Goal: Information Seeking & Learning: Learn about a topic

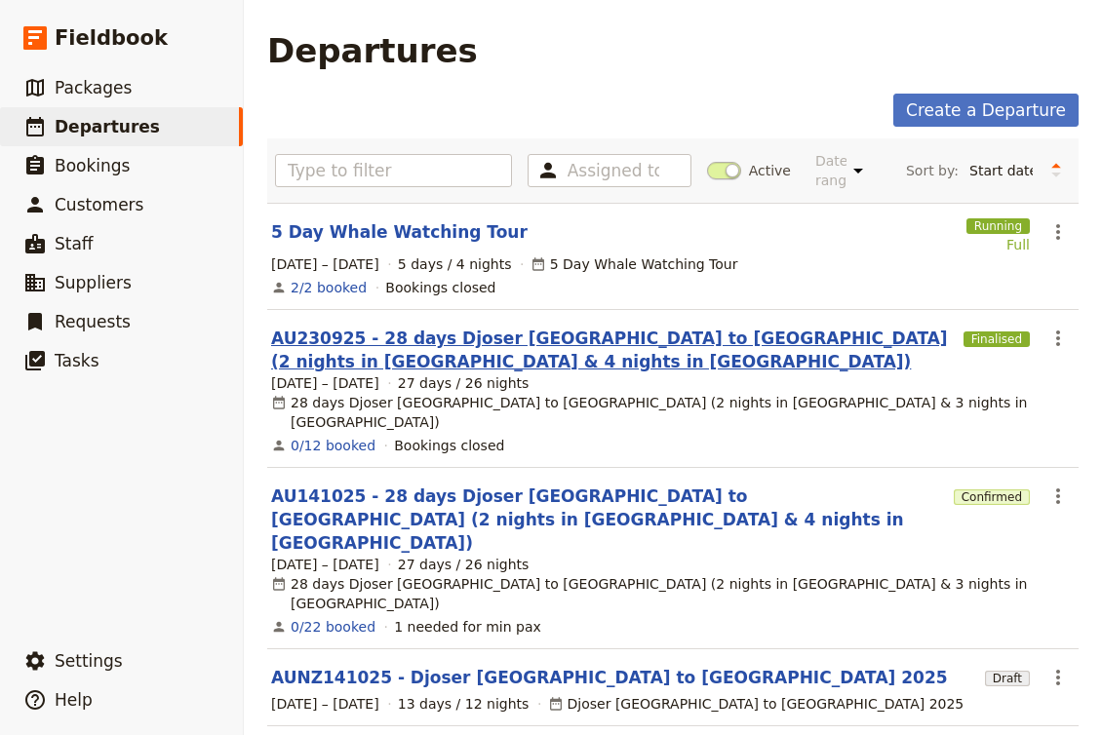
click at [579, 335] on link "AU230925 - 28 days Djoser [GEOGRAPHIC_DATA] to [GEOGRAPHIC_DATA] (2 nights in […" at bounding box center [613, 350] width 685 height 47
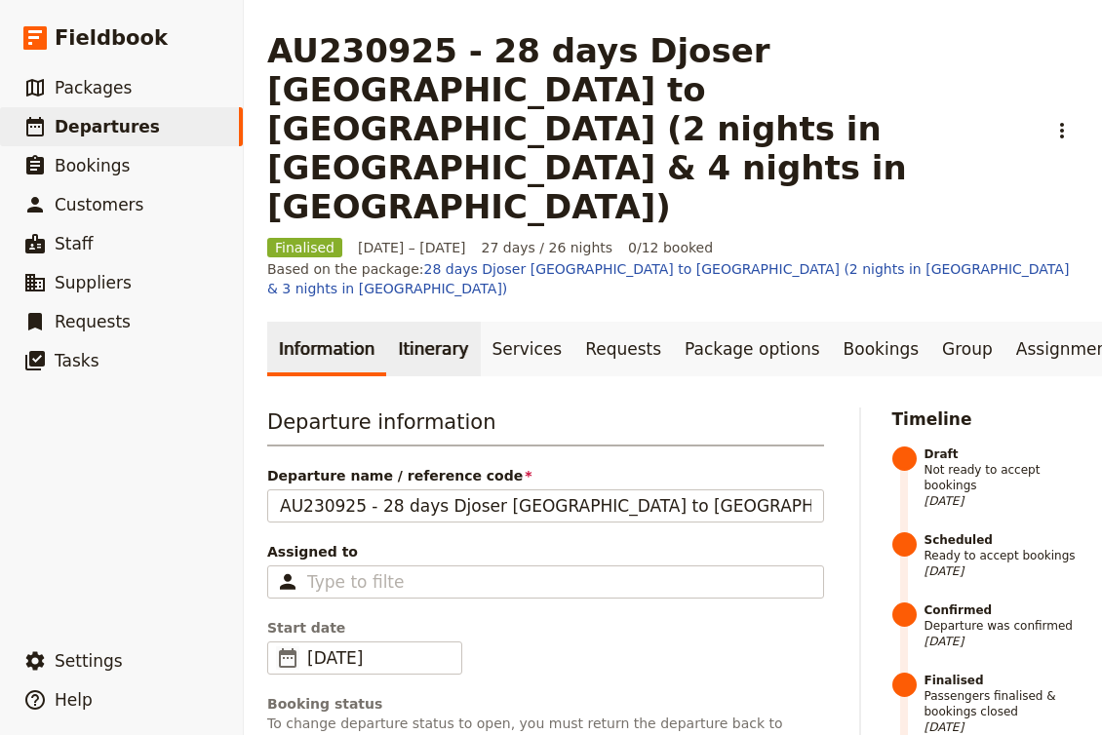
click at [424, 322] on link "Itinerary" at bounding box center [433, 349] width 94 height 55
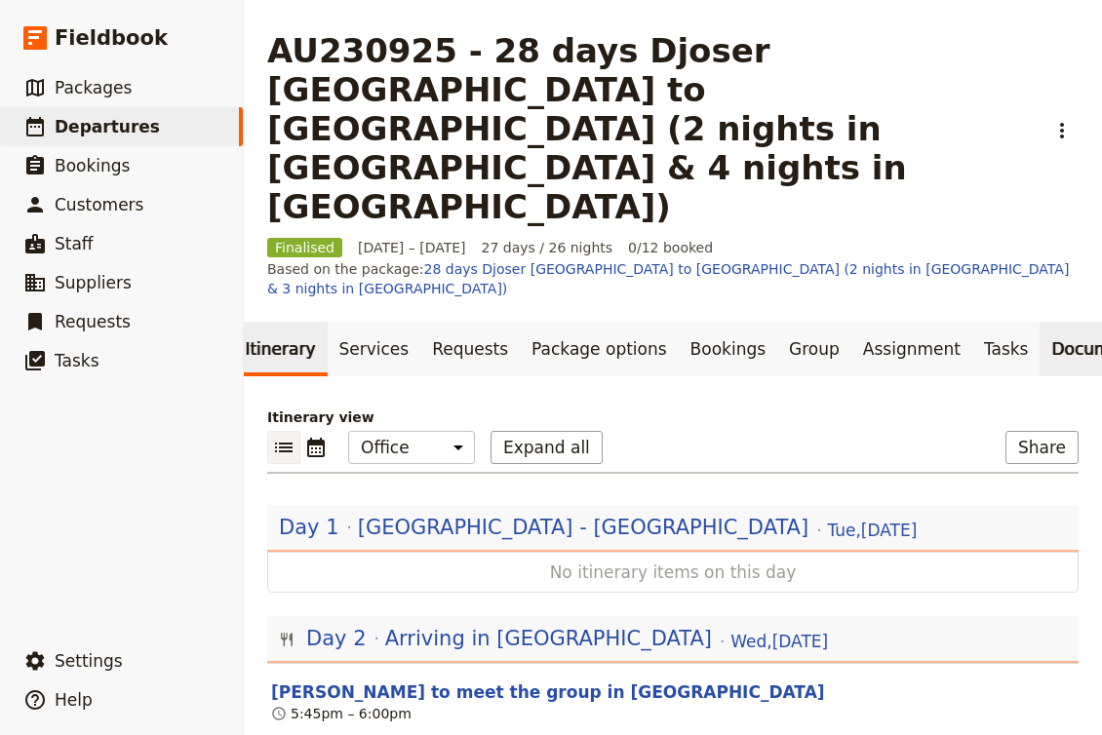
scroll to position [0, 152]
click at [1041, 322] on link "Documents" at bounding box center [1100, 349] width 118 height 55
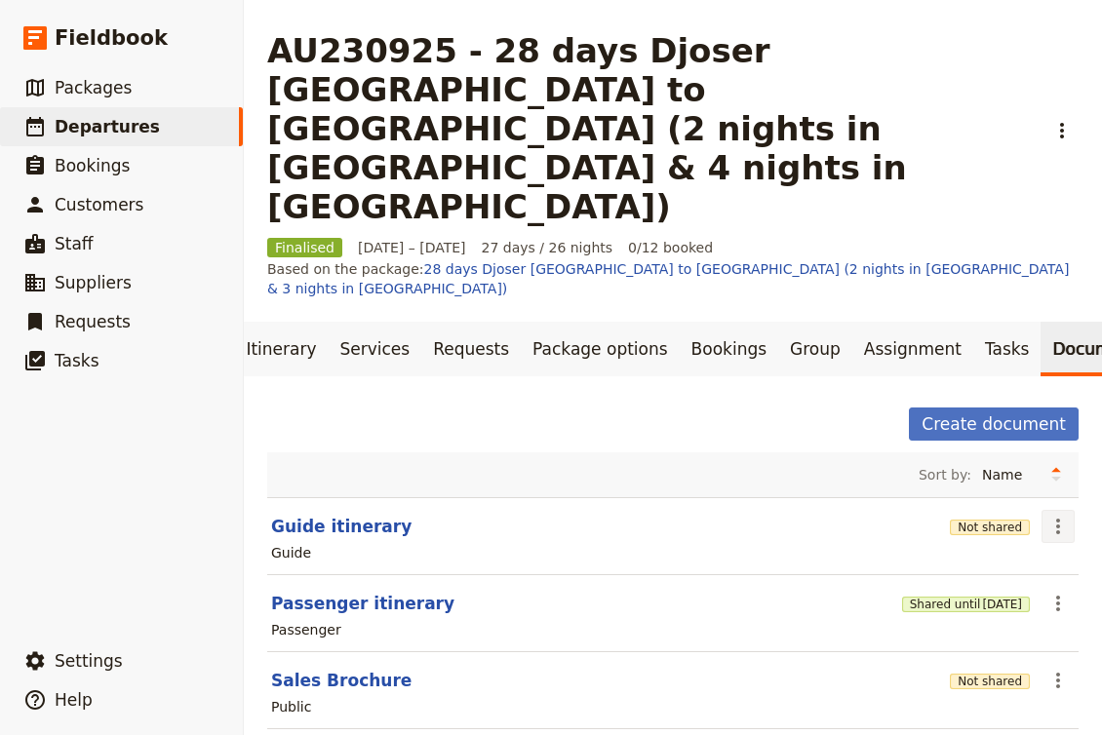
click at [1055, 515] on icon "Actions" at bounding box center [1057, 526] width 23 height 23
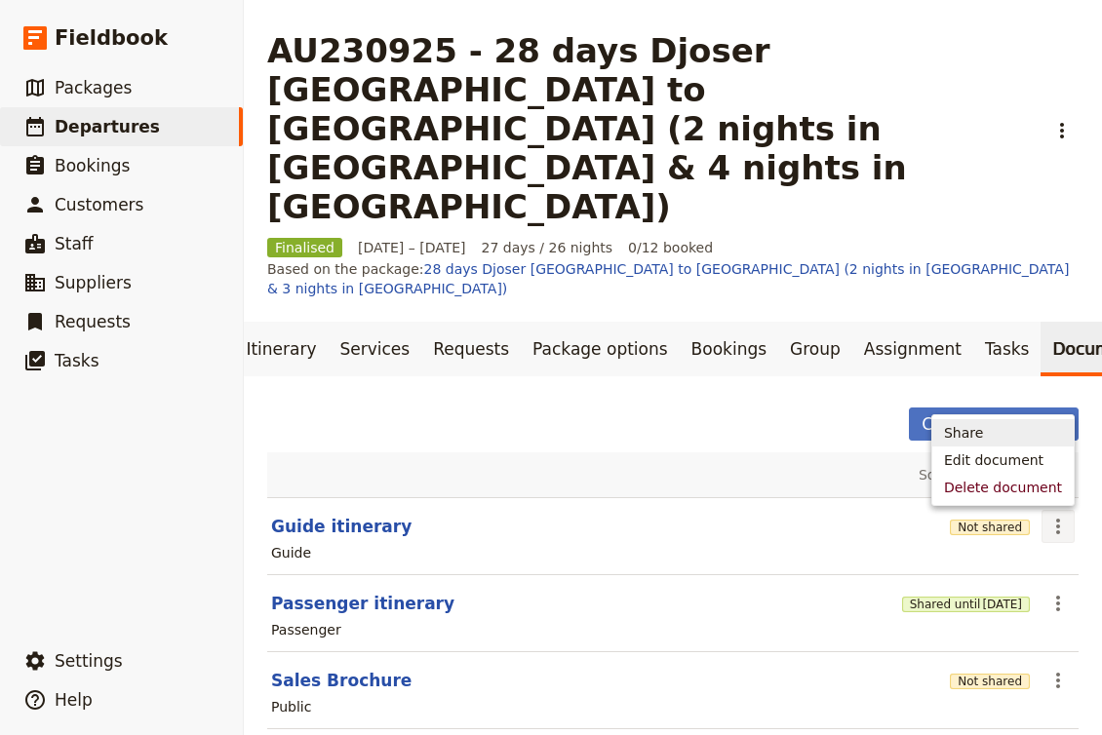
click at [1002, 428] on span "Share" at bounding box center [1003, 433] width 118 height 20
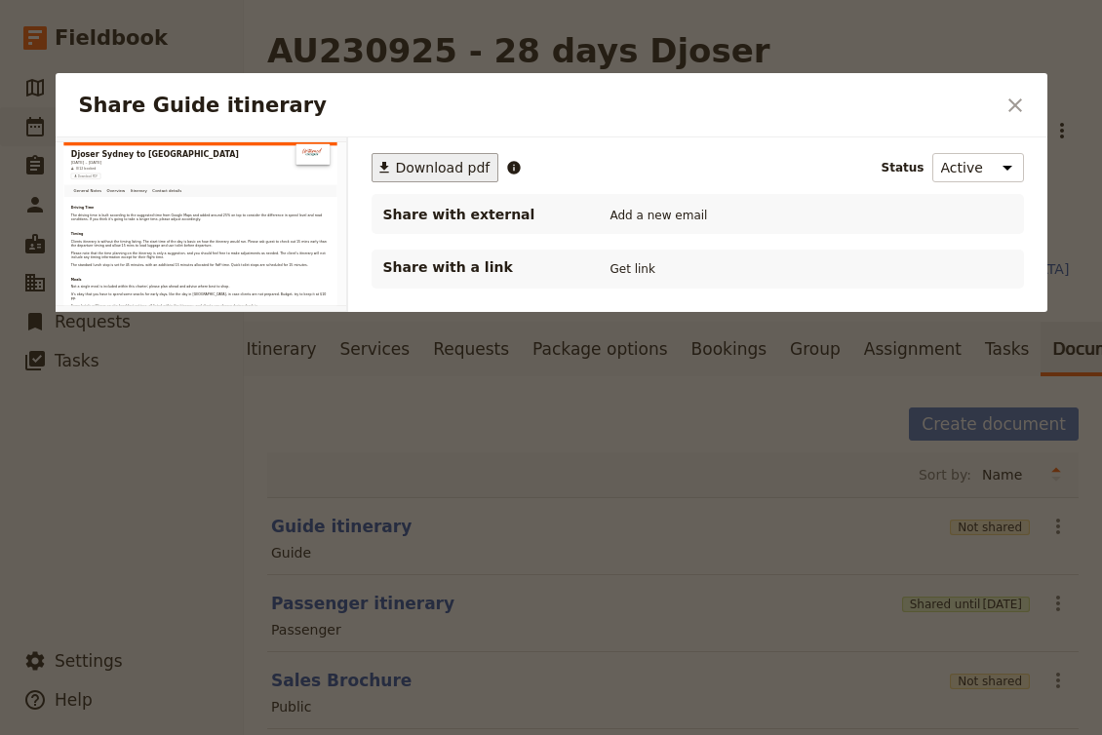
click at [428, 168] on span "Download pdf" at bounding box center [443, 168] width 95 height 20
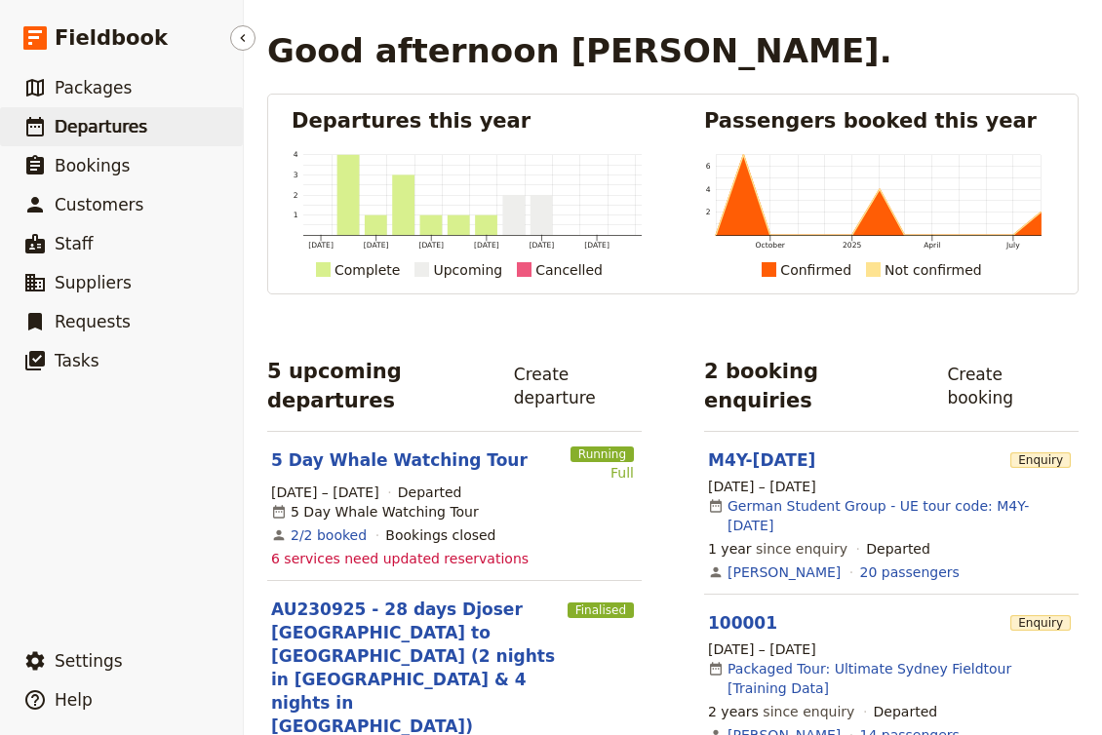
click at [116, 129] on span "Departures" at bounding box center [101, 127] width 93 height 20
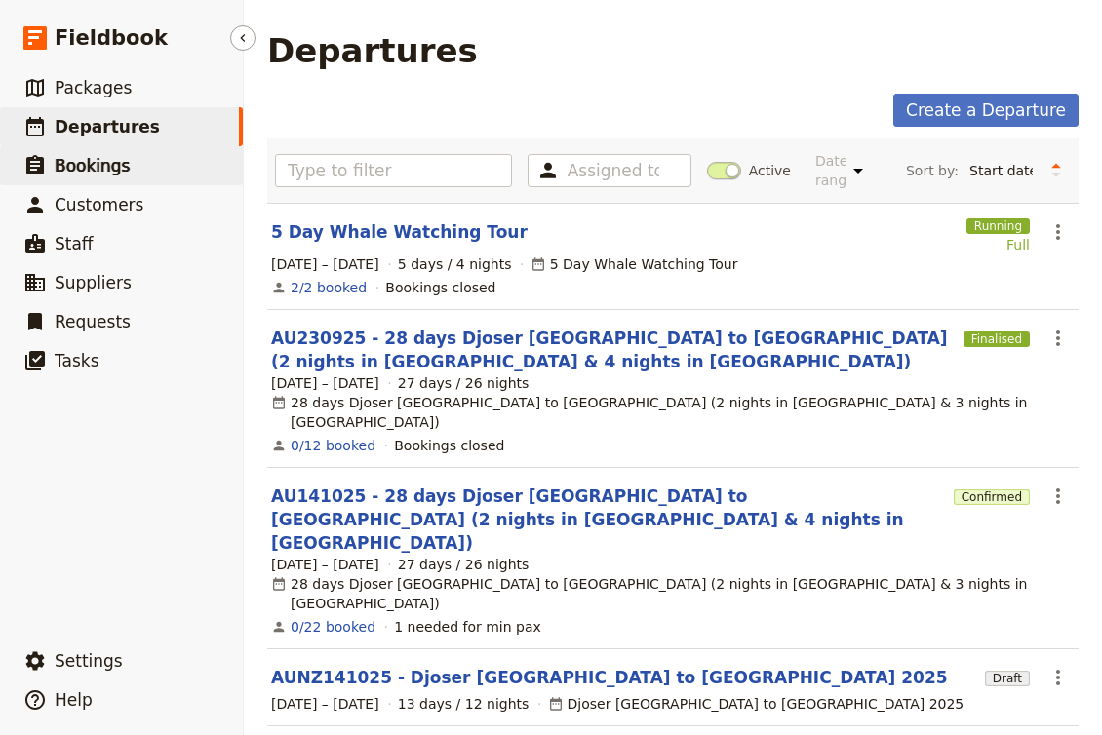
click at [74, 165] on span "Bookings" at bounding box center [92, 166] width 75 height 20
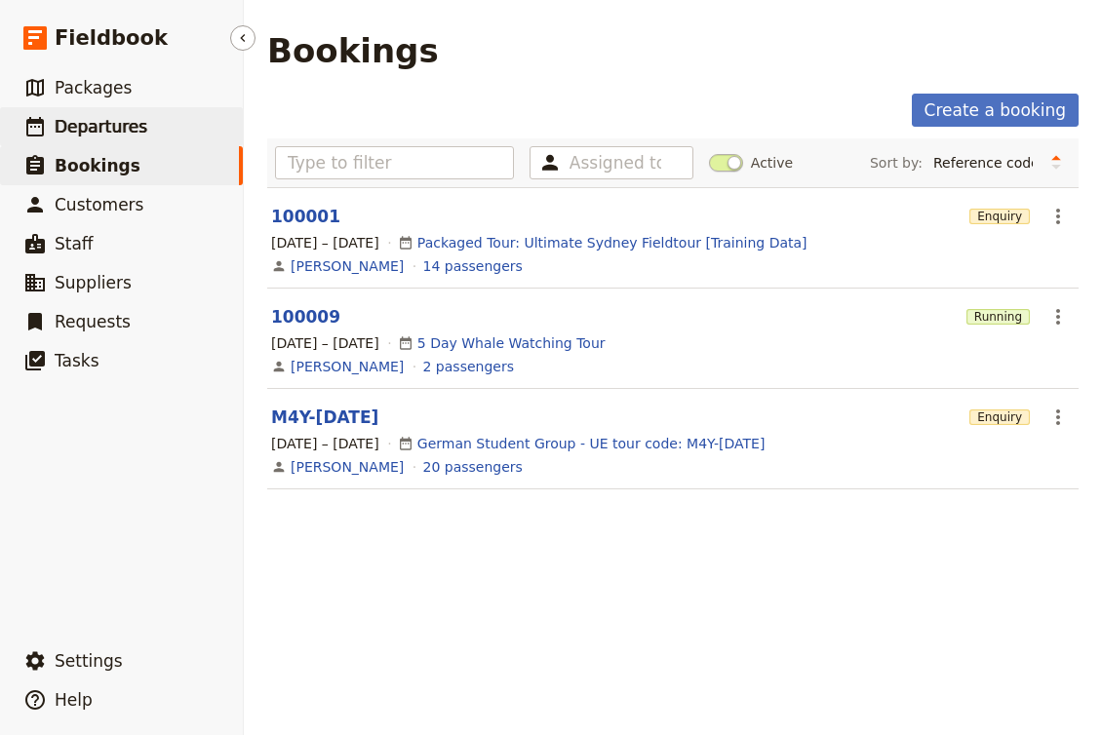
click at [124, 127] on span "Departures" at bounding box center [101, 127] width 93 height 20
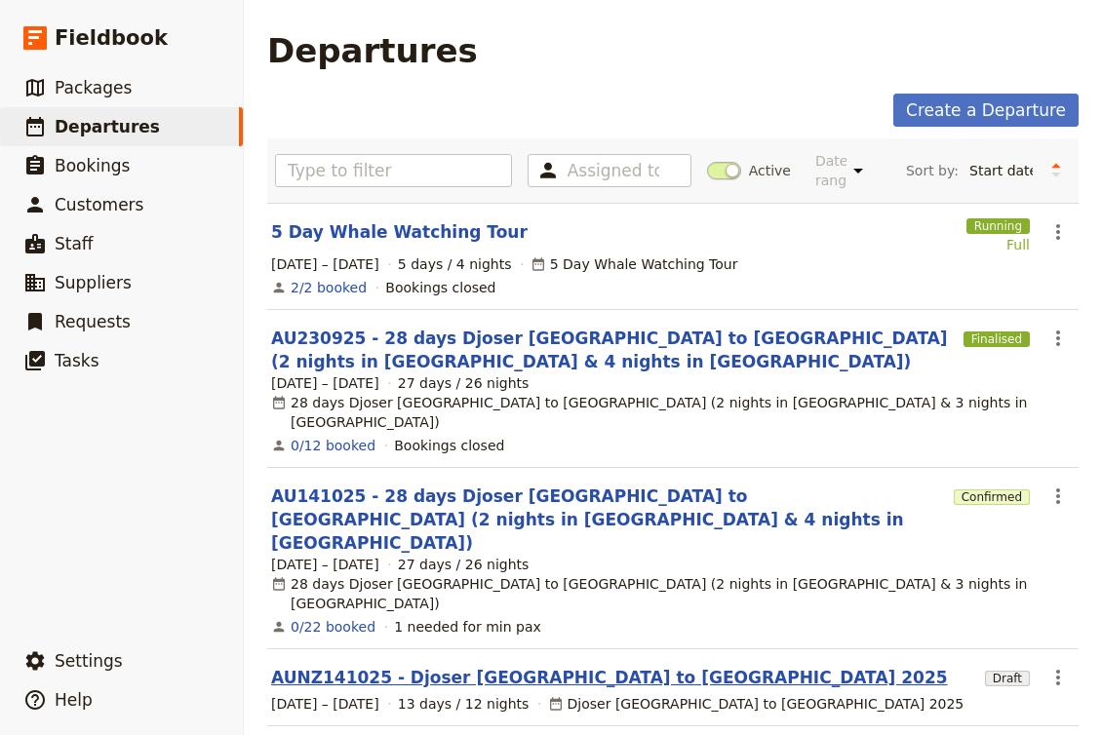
click at [533, 666] on link "AUNZ141025 - Djoser [GEOGRAPHIC_DATA] to [GEOGRAPHIC_DATA] 2025" at bounding box center [609, 677] width 677 height 23
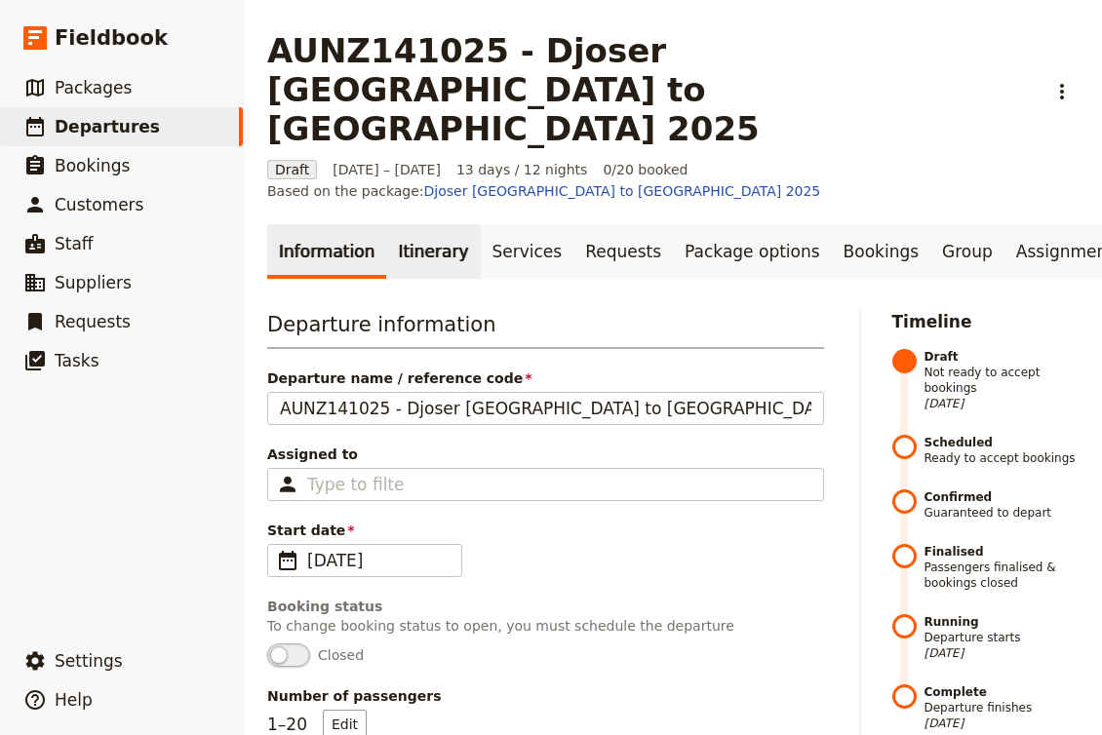
click at [414, 224] on link "Itinerary" at bounding box center [433, 251] width 94 height 55
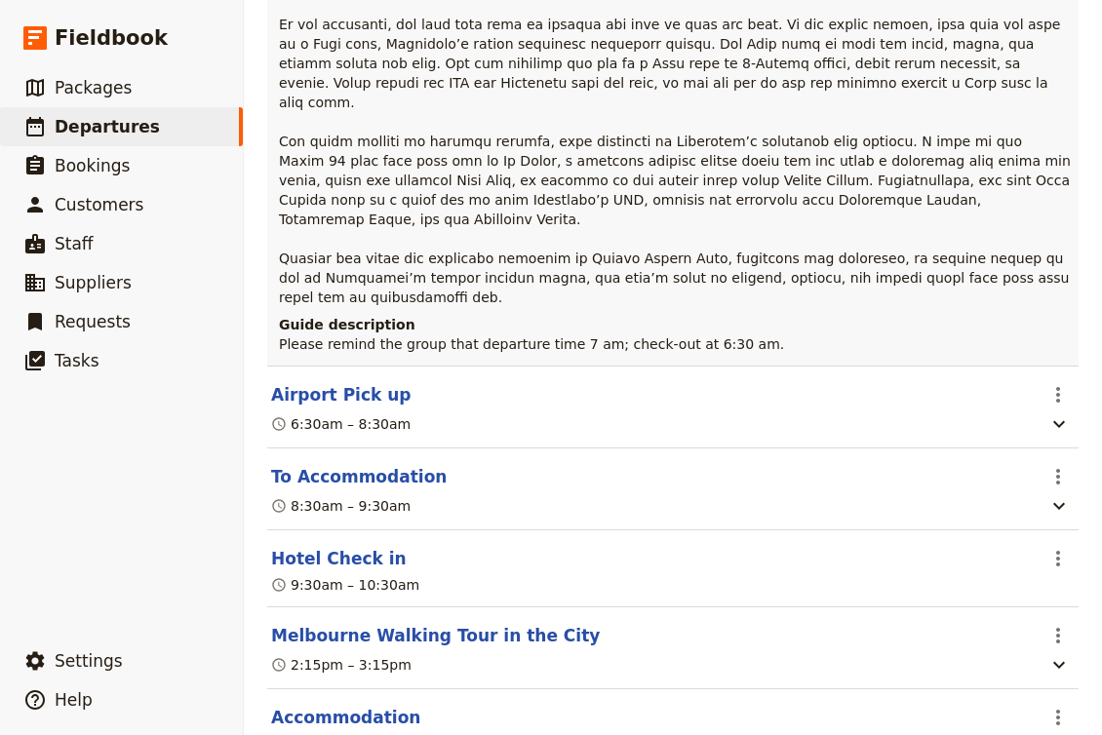
scroll to position [1605, 0]
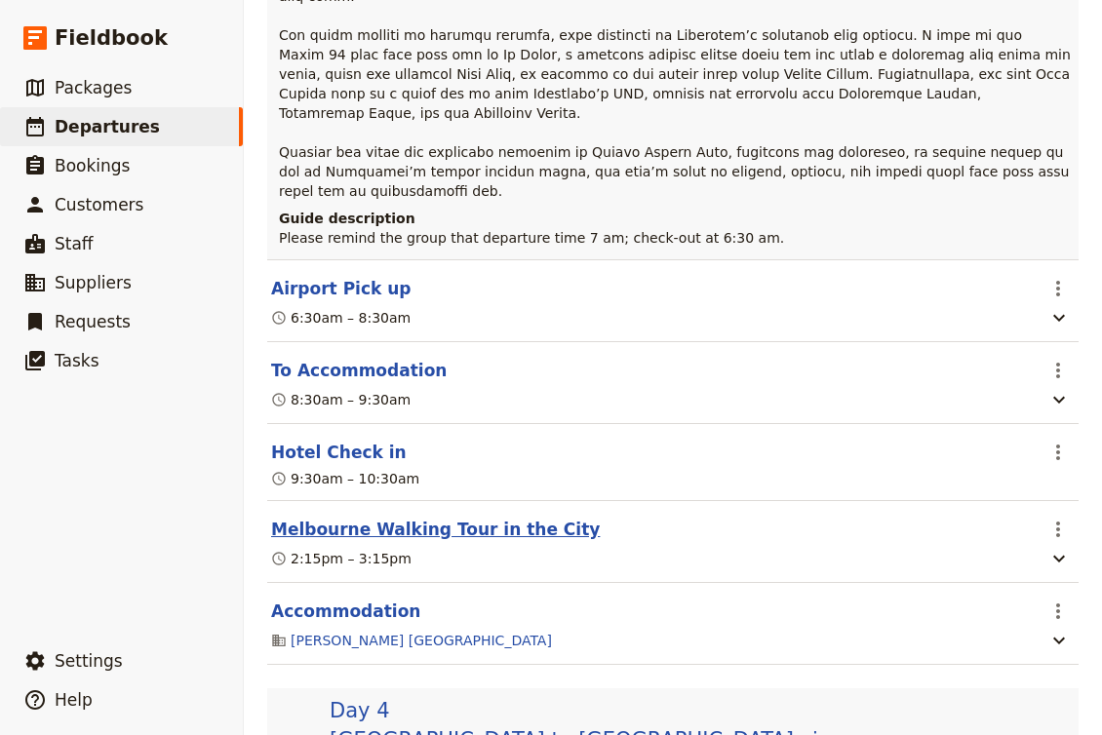
click at [531, 518] on button "Melbourne Walking Tour in the City" at bounding box center [435, 529] width 329 height 23
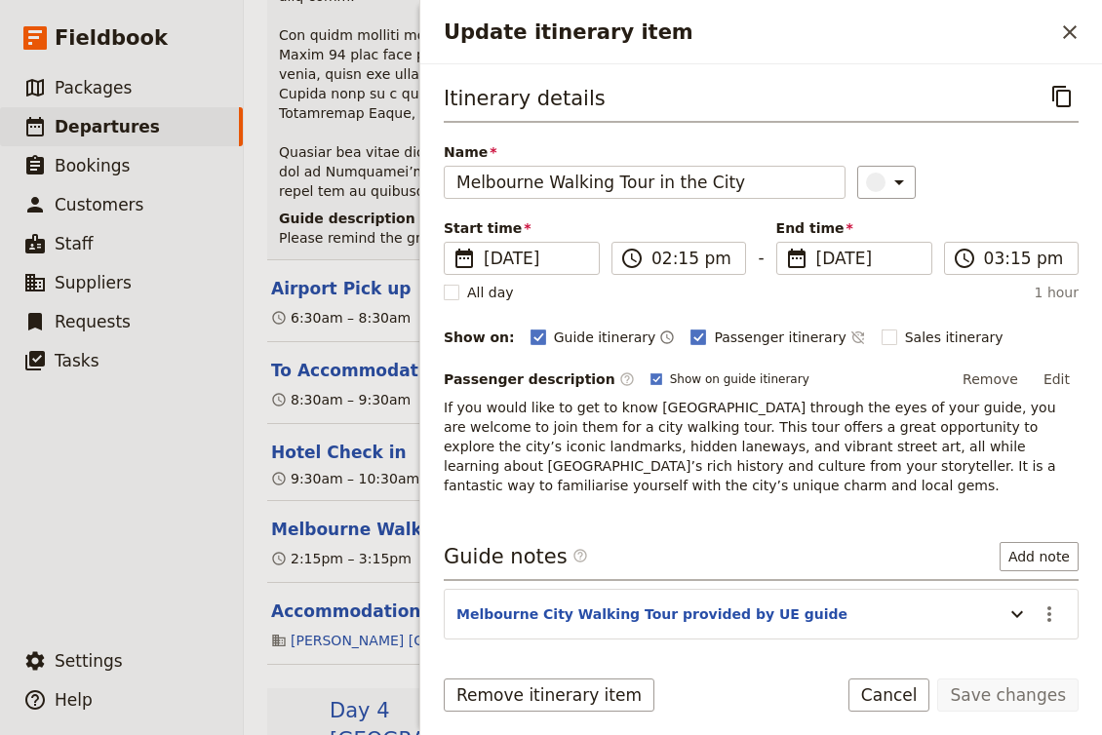
click at [584, 453] on p "If you would like to get to know Melbourne through the eyes of your guide, you …" at bounding box center [761, 447] width 635 height 98
click at [882, 692] on button "Cancel" at bounding box center [889, 695] width 82 height 33
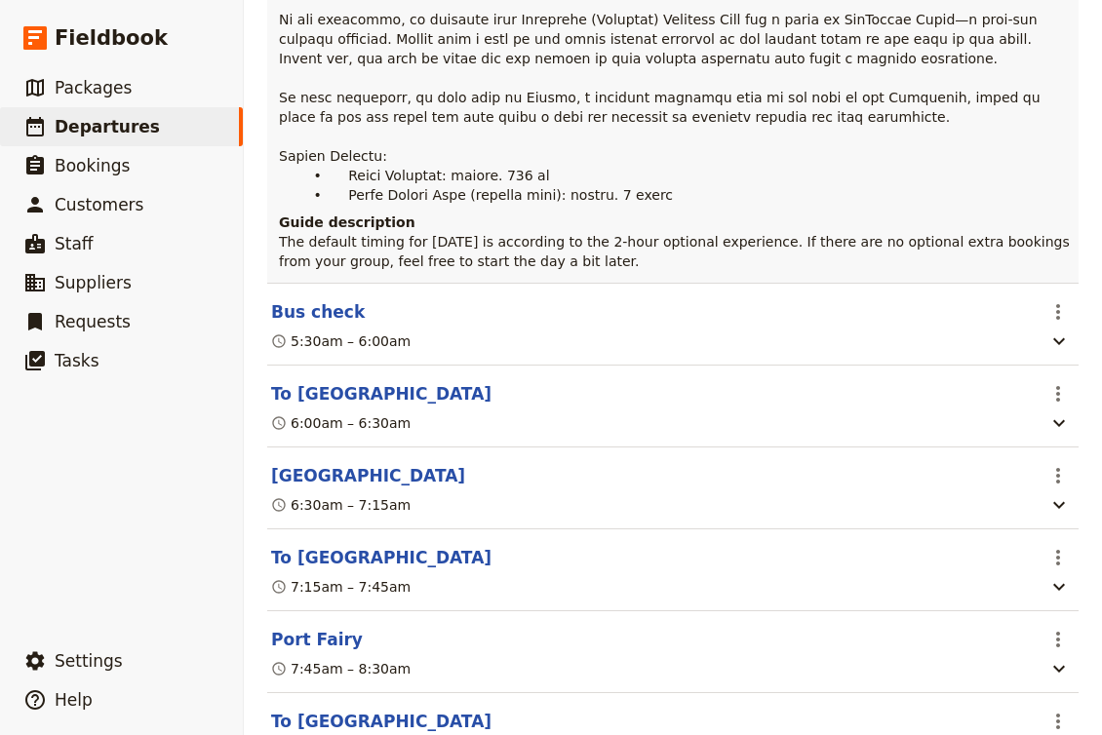
scroll to position [4640, 0]
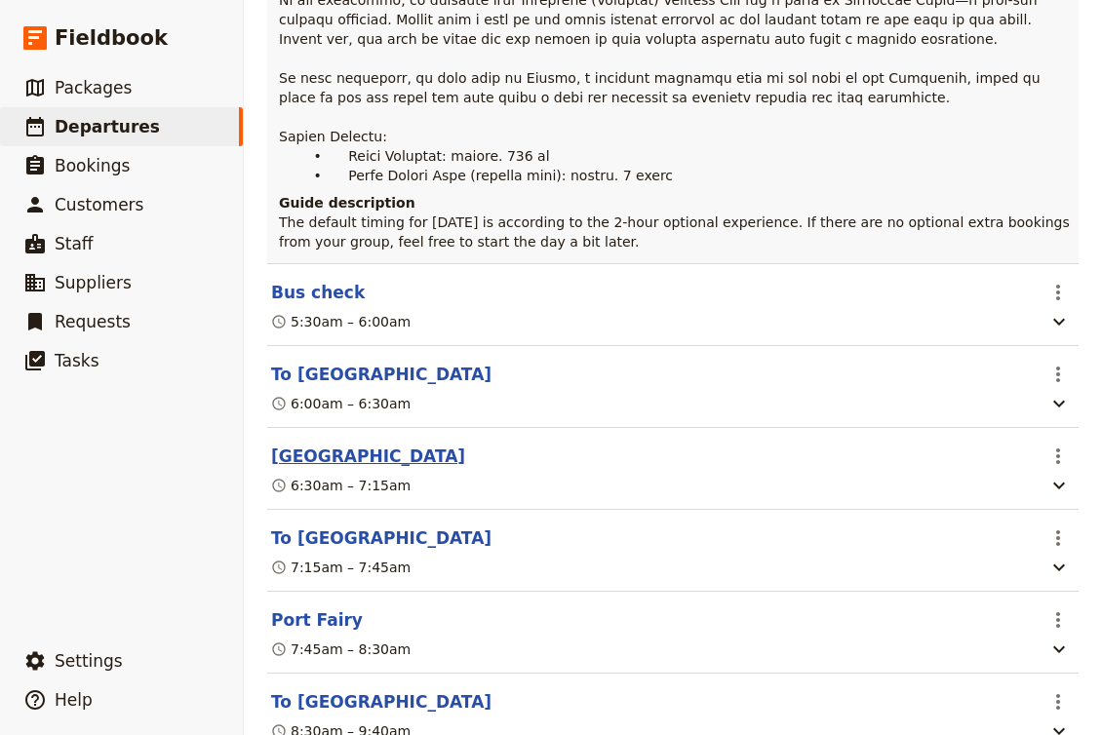
click at [449, 445] on button "[GEOGRAPHIC_DATA]" at bounding box center [368, 456] width 194 height 23
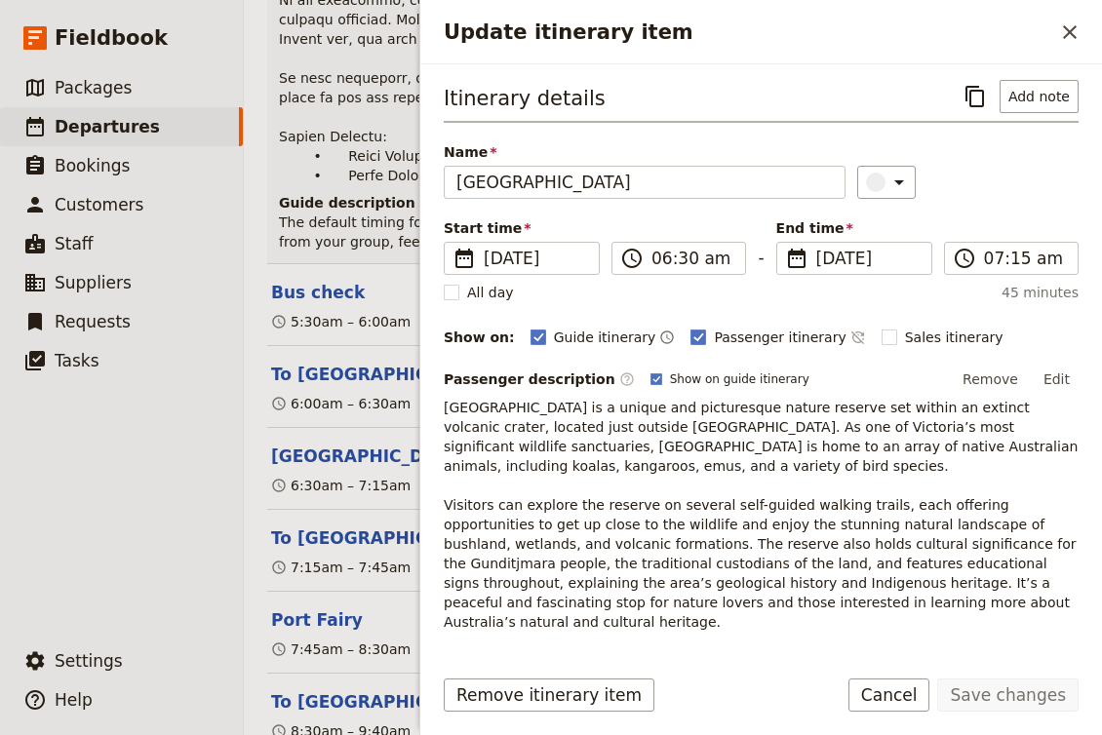
click at [771, 480] on p "Tower Hill Wildlife Reserve is a unique and picturesque nature reserve set with…" at bounding box center [761, 515] width 635 height 234
click at [883, 690] on button "Cancel" at bounding box center [889, 695] width 82 height 33
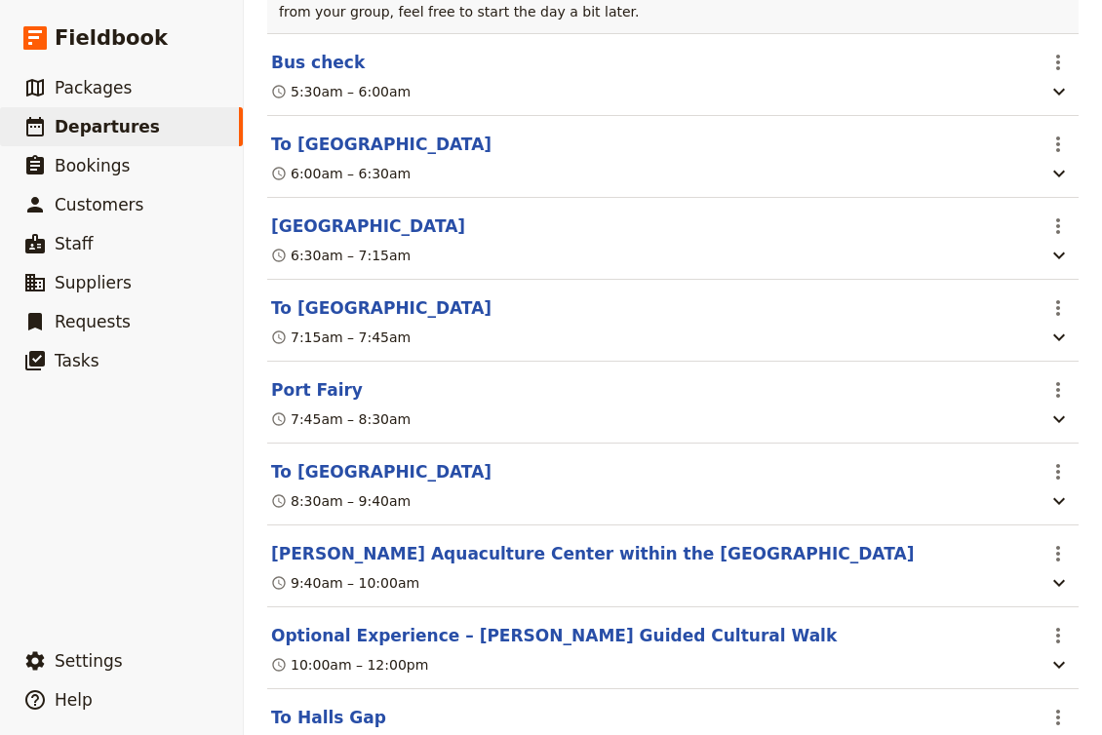
scroll to position [4614, 0]
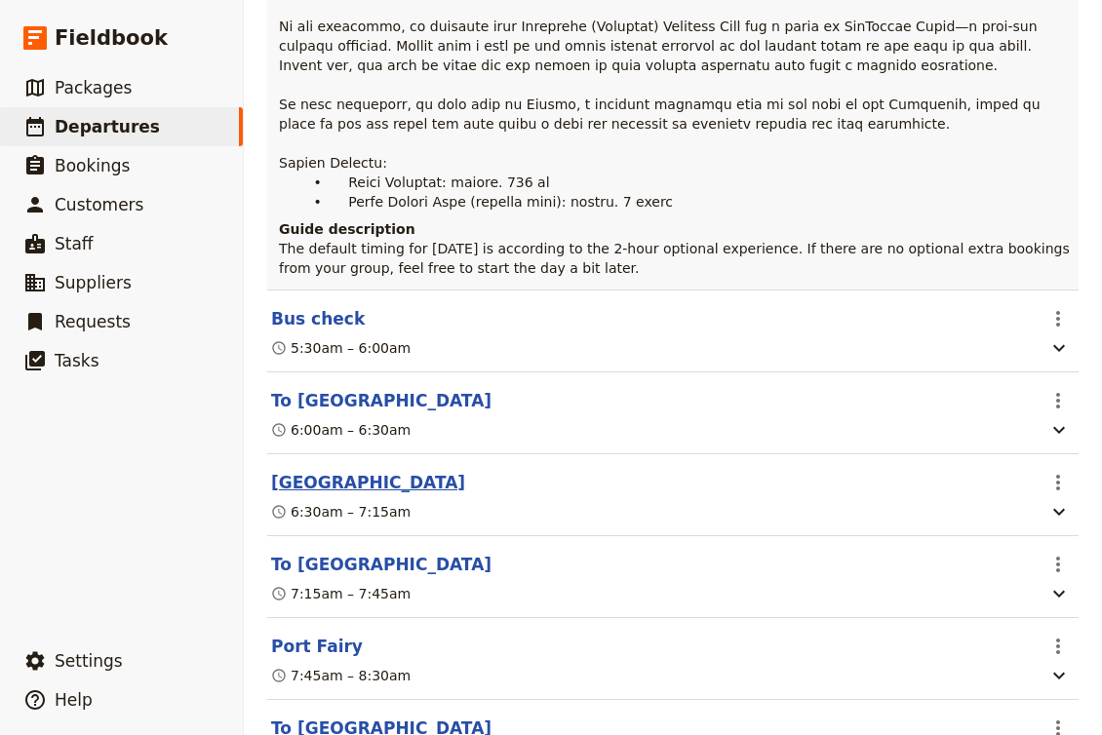
click at [412, 471] on button "[GEOGRAPHIC_DATA]" at bounding box center [368, 482] width 194 height 23
